Goal: Find specific fact: Find contact information

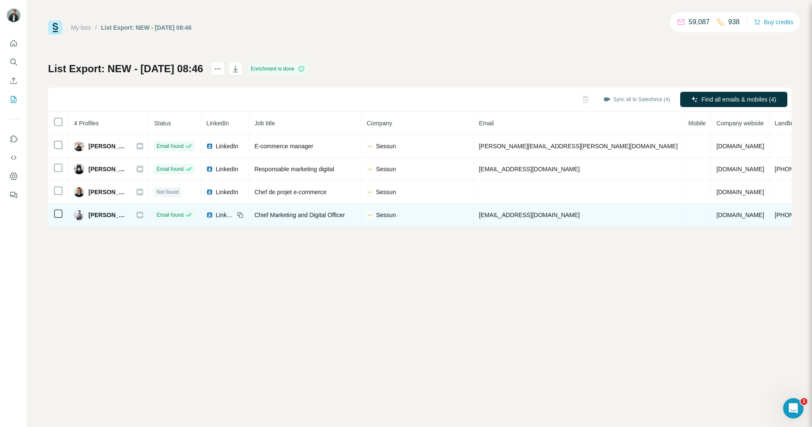
click at [546, 216] on span "[EMAIL_ADDRESS][DOMAIN_NAME]" at bounding box center [529, 215] width 101 height 7
drag, startPoint x: 546, startPoint y: 216, endPoint x: 557, endPoint y: 209, distance: 13.3
click at [557, 209] on td "[EMAIL_ADDRESS][DOMAIN_NAME]" at bounding box center [579, 215] width 210 height 23
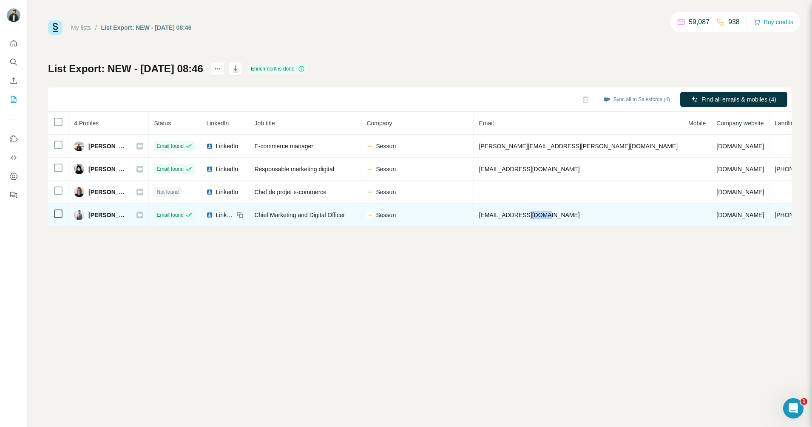
click at [557, 209] on td "[EMAIL_ADDRESS][DOMAIN_NAME]" at bounding box center [579, 215] width 210 height 23
copy span "[EMAIL_ADDRESS][DOMAIN_NAME]"
